Goal: Transaction & Acquisition: Subscribe to service/newsletter

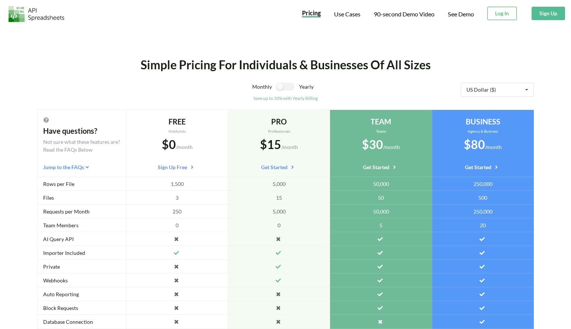
scroll to position [0, 2]
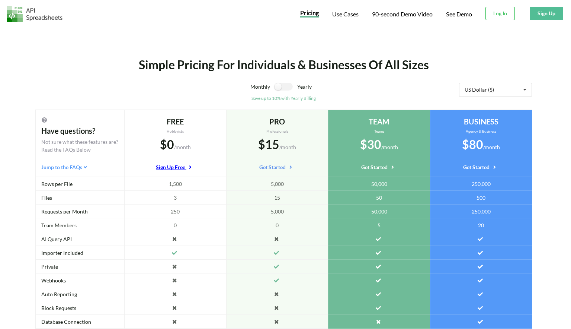
click at [173, 167] on link "Sign Up Free" at bounding box center [175, 166] width 39 height 7
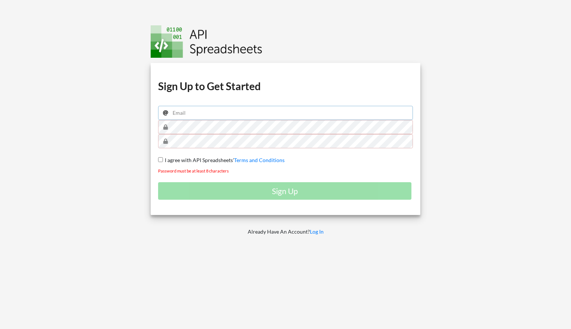
click at [216, 112] on input "email" at bounding box center [285, 113] width 255 height 14
type input "[EMAIL_ADDRESS][DOMAIN_NAME]"
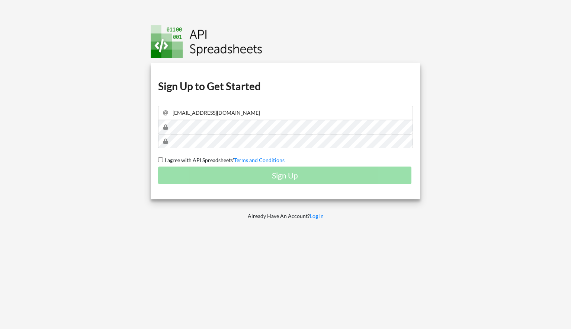
click at [161, 160] on input "I agree with API Spreadsheets' Terms and Conditions" at bounding box center [160, 159] width 5 height 5
checkbox input "true"
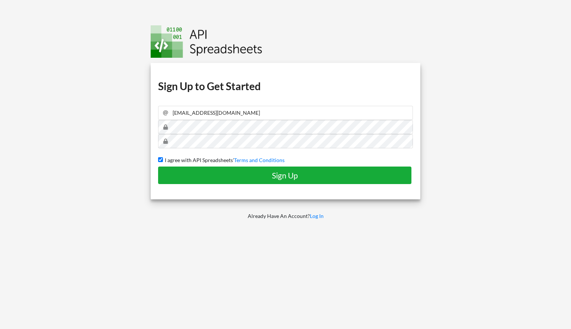
click at [278, 175] on h4 "Sign Up" at bounding box center [285, 174] width 238 height 9
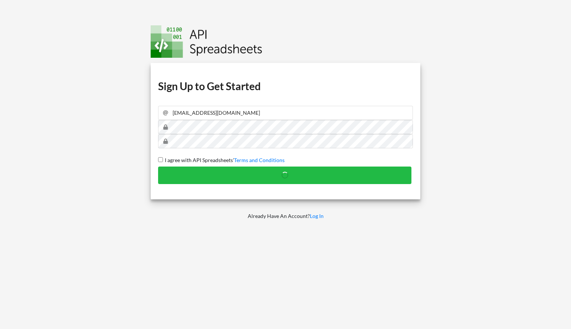
checkbox input "false"
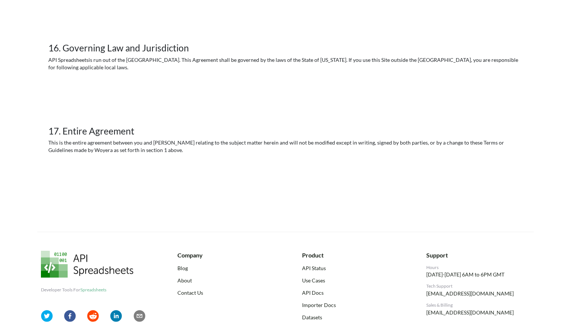
scroll to position [1756, 0]
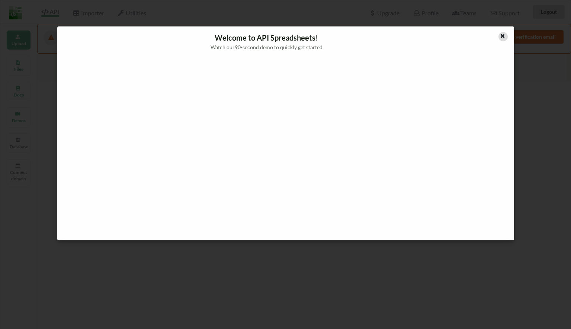
click at [501, 36] on icon at bounding box center [503, 34] width 6 height 5
